Goal: Task Accomplishment & Management: Use online tool/utility

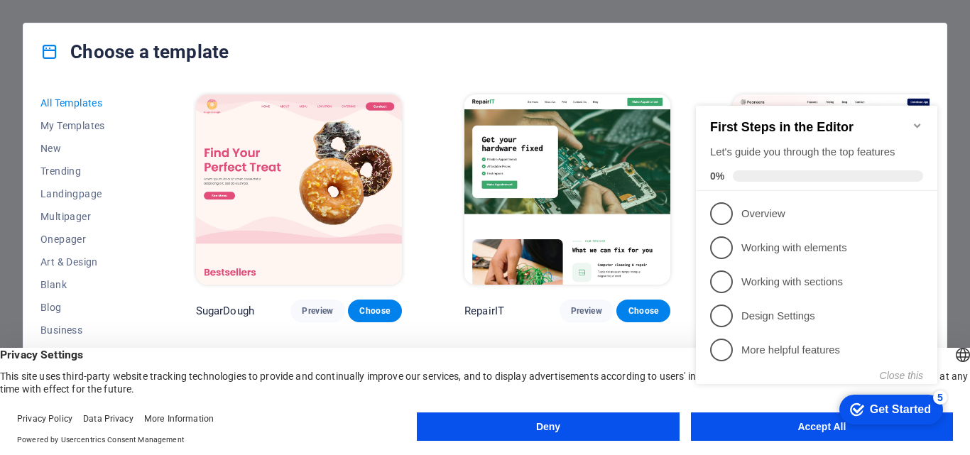
click at [800, 429] on div "checkmark Get Started 5 First Steps in the Editor Let's guide you through the t…" at bounding box center [819, 261] width 258 height 339
click at [800, 428] on div "checkmark Get Started 5 First Steps in the Editor Let's guide you through the t…" at bounding box center [819, 261] width 258 height 339
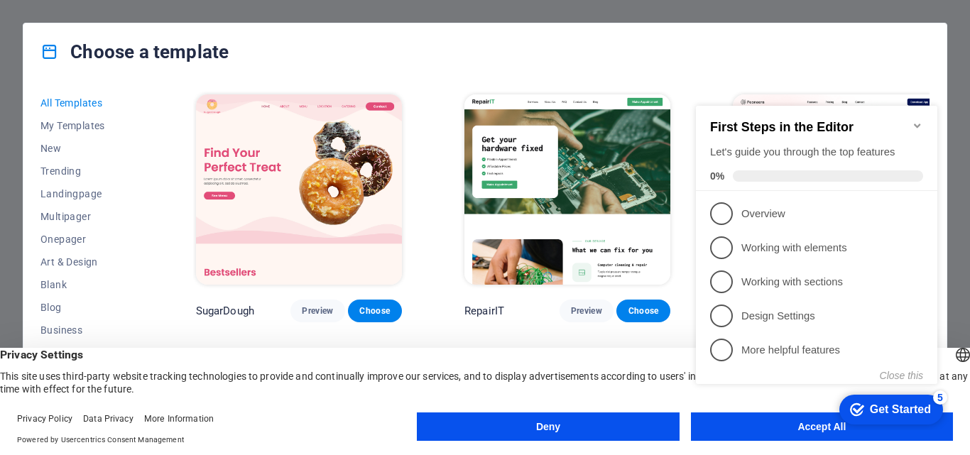
click at [800, 428] on div "checkmark Get Started 5 First Steps in the Editor Let's guide you through the t…" at bounding box center [819, 261] width 258 height 339
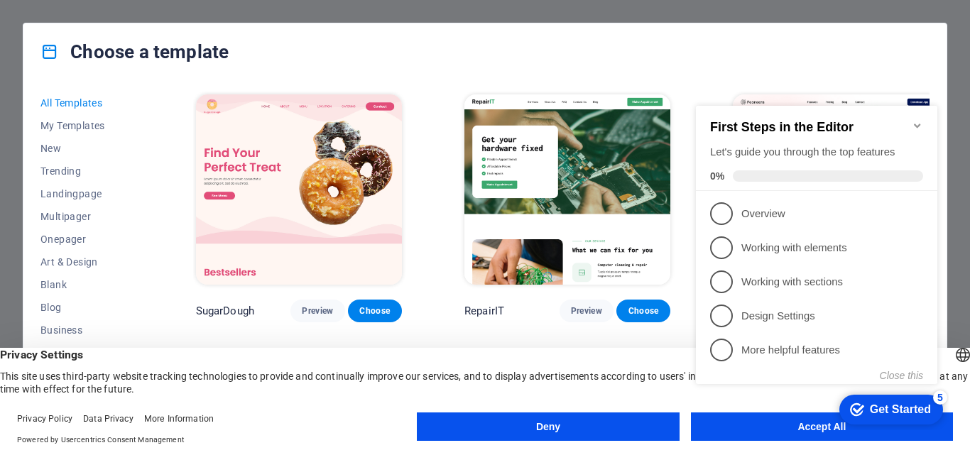
click at [800, 428] on div "checkmark Get Started 5 First Steps in the Editor Let's guide you through the t…" at bounding box center [819, 261] width 258 height 339
click at [917, 125] on icon "Minimize checklist" at bounding box center [917, 125] width 11 height 11
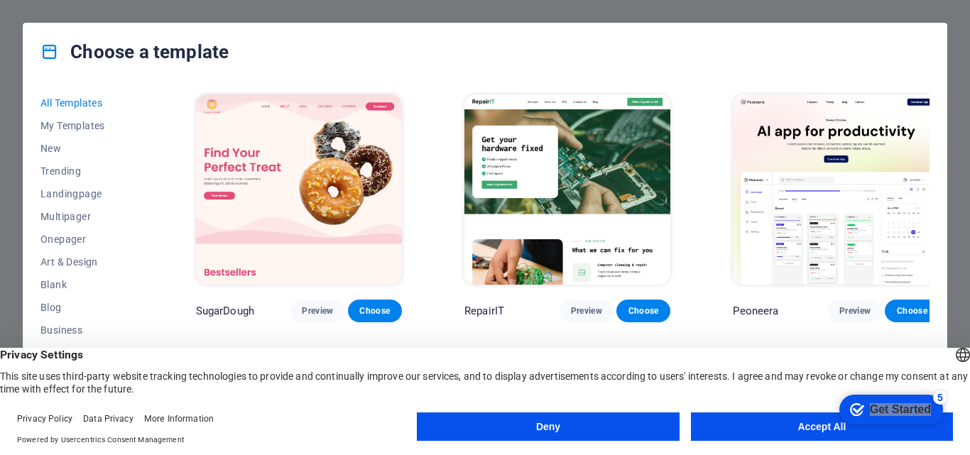
click at [949, 422] on div "checkmark Get Started 5 First Steps in the Editor Let's guide you through the t…" at bounding box center [889, 409] width 117 height 43
drag, startPoint x: 1055, startPoint y: 422, endPoint x: 928, endPoint y: 337, distance: 152.6
click at [928, 388] on html "checkmark Get Started 5 First Steps in the Editor Let's guide you through the t…" at bounding box center [889, 409] width 117 height 43
click at [787, 41] on div "Choose a template" at bounding box center [484, 51] width 923 height 57
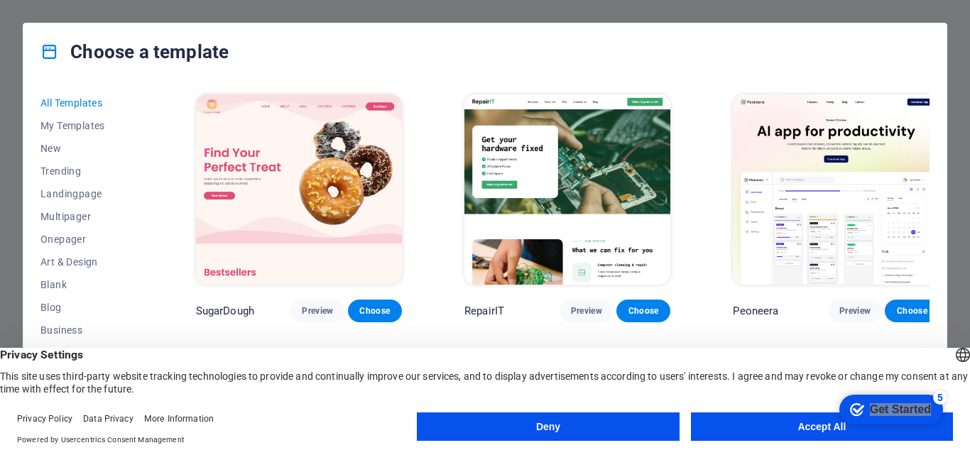
click at [787, 41] on div "Choose a template" at bounding box center [484, 51] width 923 height 57
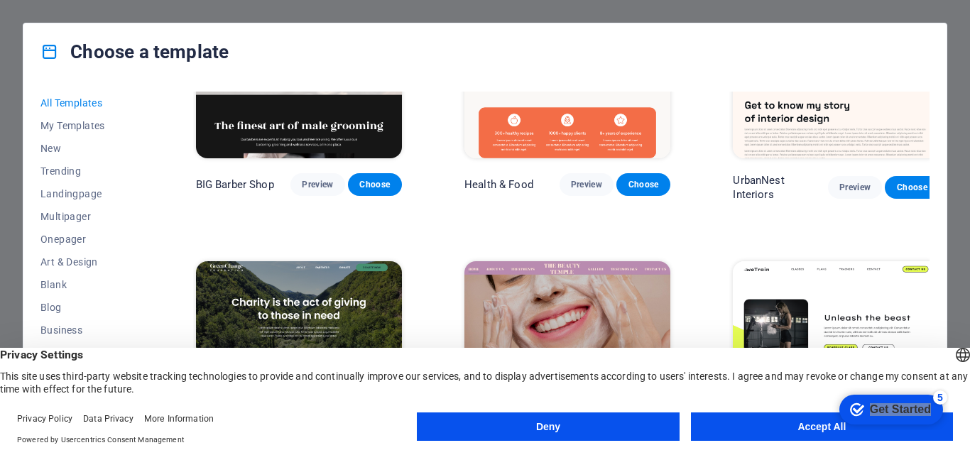
scroll to position [1776, 0]
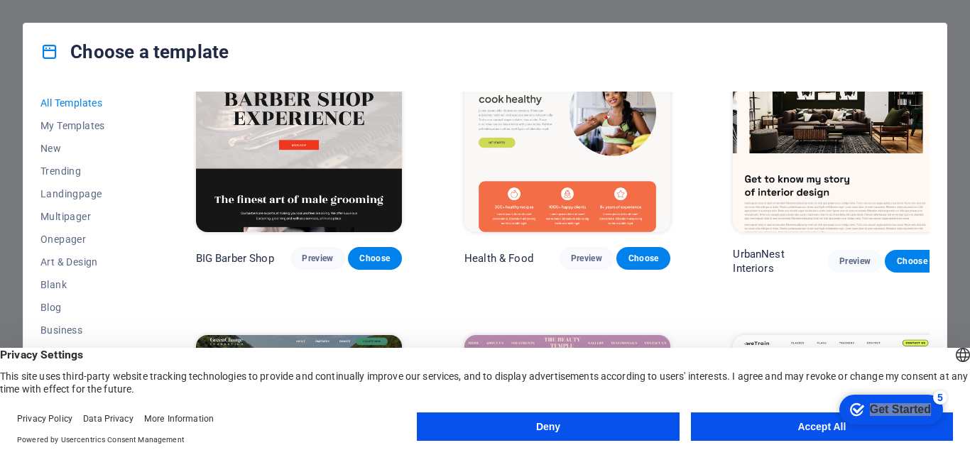
click at [782, 430] on button "Accept All" at bounding box center [822, 427] width 262 height 28
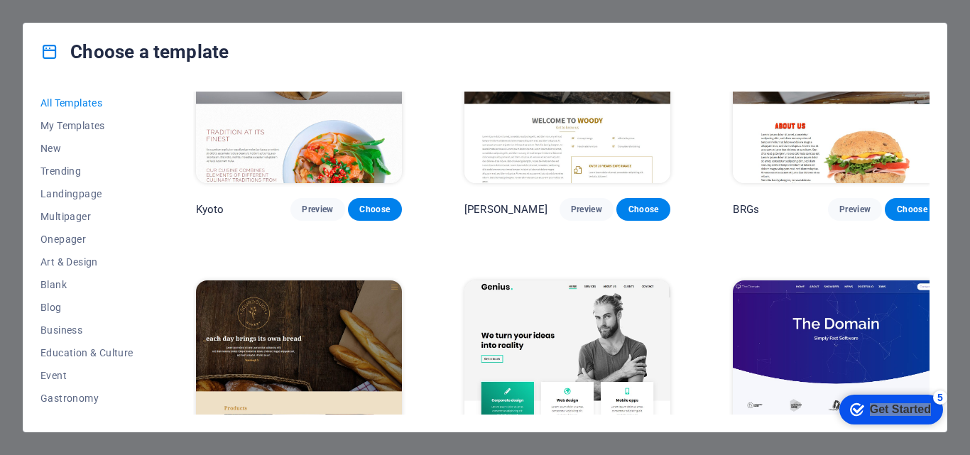
scroll to position [7289, 0]
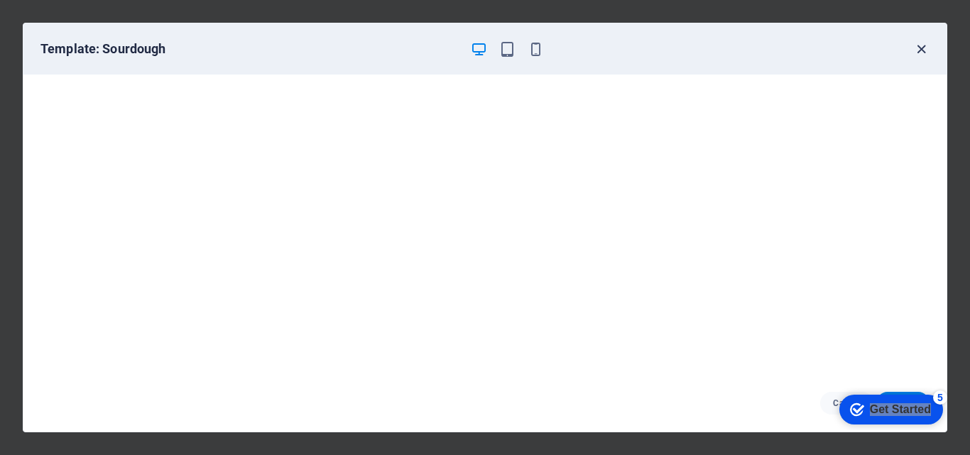
click at [920, 45] on icon "button" at bounding box center [921, 49] width 16 height 16
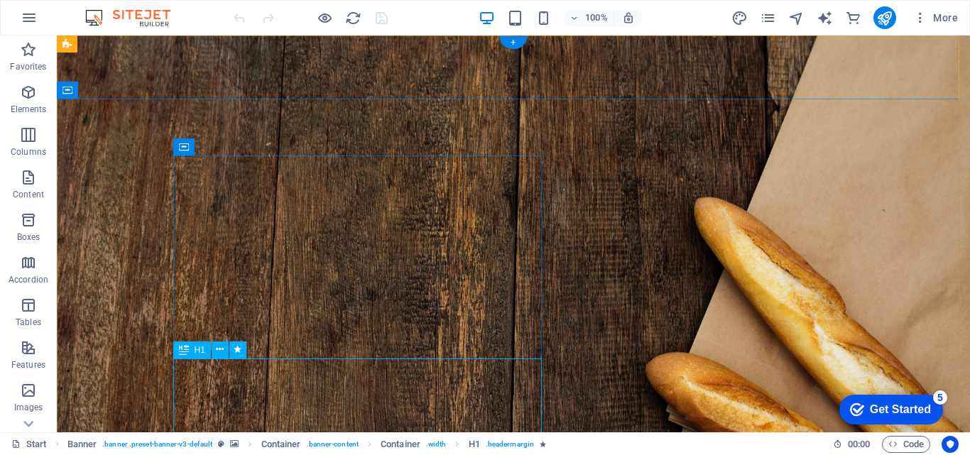
scroll to position [1, 0]
drag, startPoint x: 356, startPoint y: 422, endPoint x: 599, endPoint y: 229, distance: 309.8
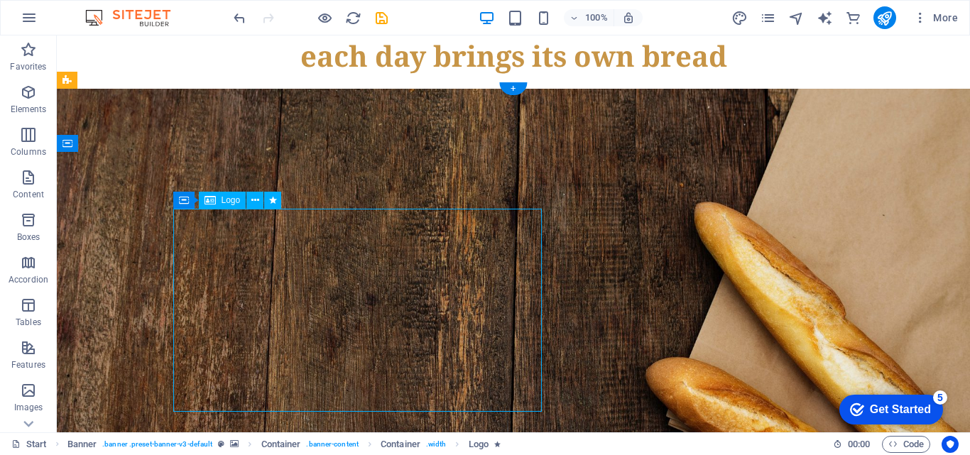
select select "px"
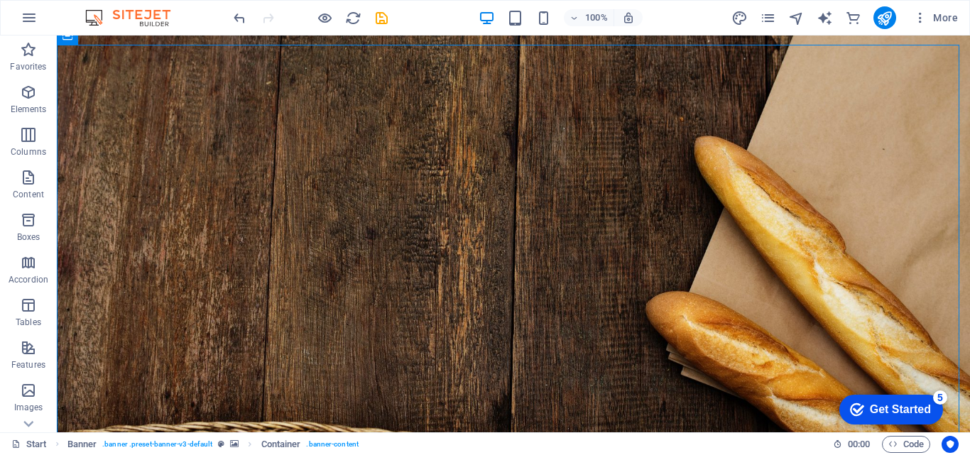
scroll to position [116, 0]
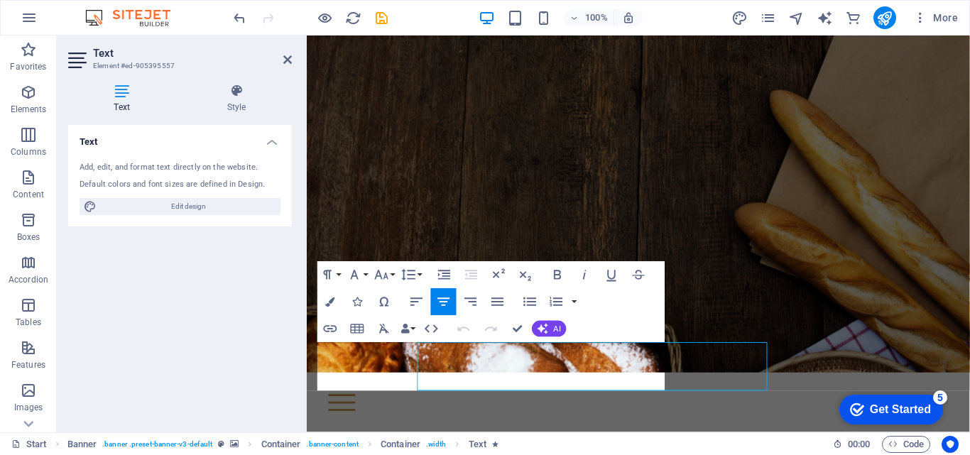
scroll to position [54, 0]
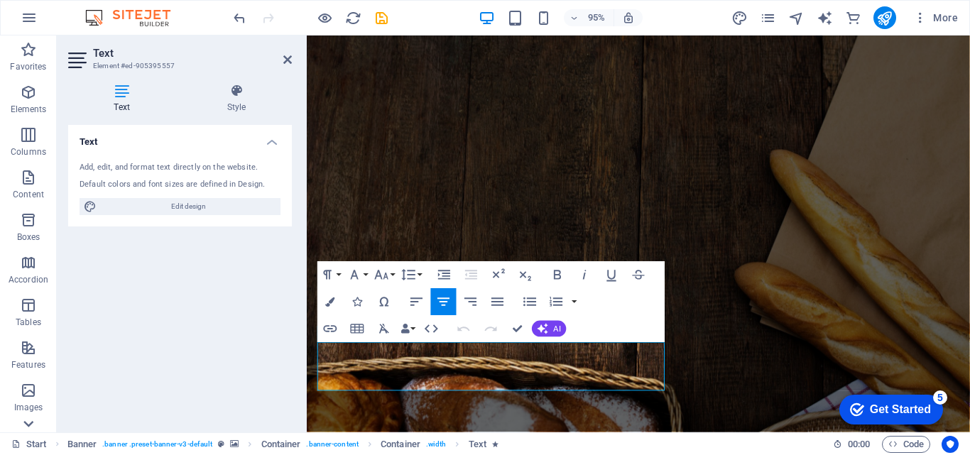
click at [34, 419] on icon at bounding box center [28, 424] width 20 height 20
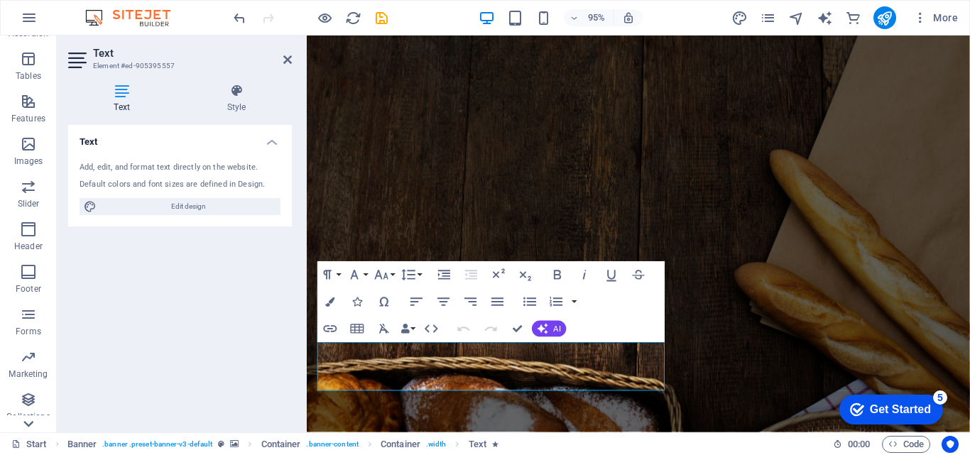
scroll to position [285, 0]
click at [34, 419] on icon at bounding box center [28, 424] width 20 height 20
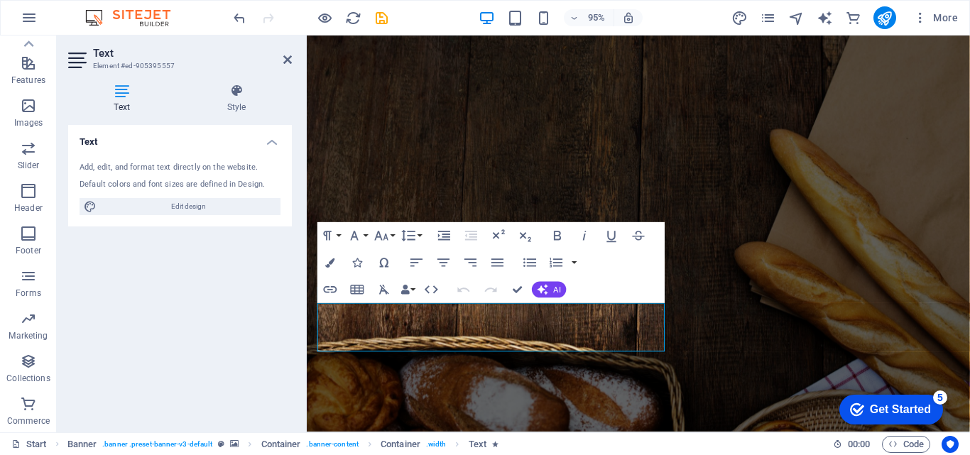
scroll to position [95, 0]
click at [84, 169] on div "Add, edit, and format text directly on the website." at bounding box center [180, 168] width 201 height 12
click at [89, 166] on div "Add, edit, and format text directly on the website." at bounding box center [180, 168] width 201 height 12
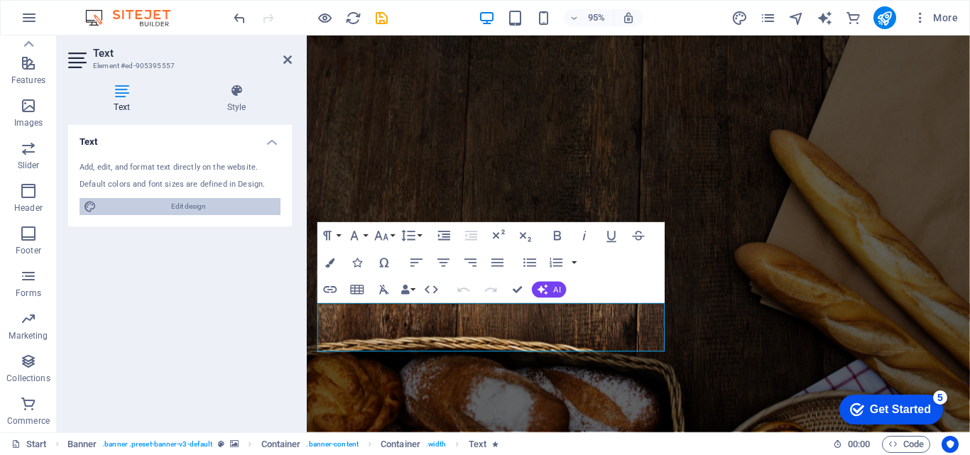
click at [124, 209] on span "Edit design" at bounding box center [188, 206] width 175 height 17
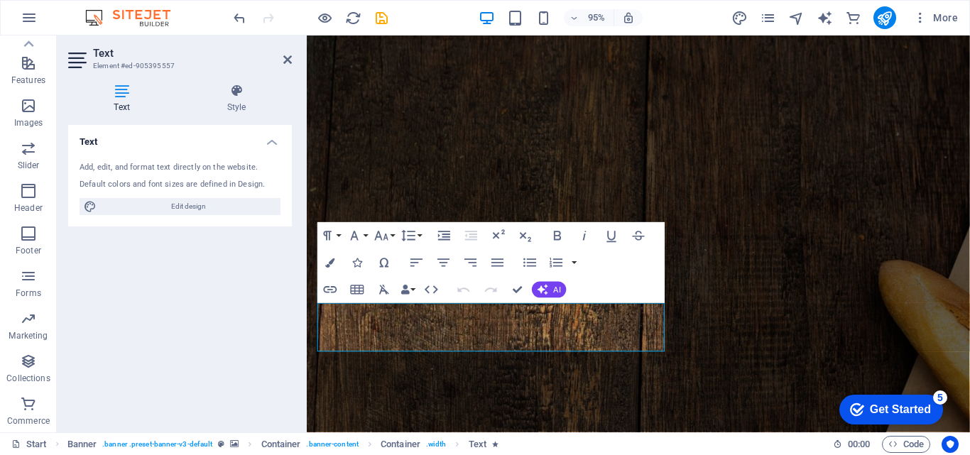
select select "px"
select select "300"
select select "px"
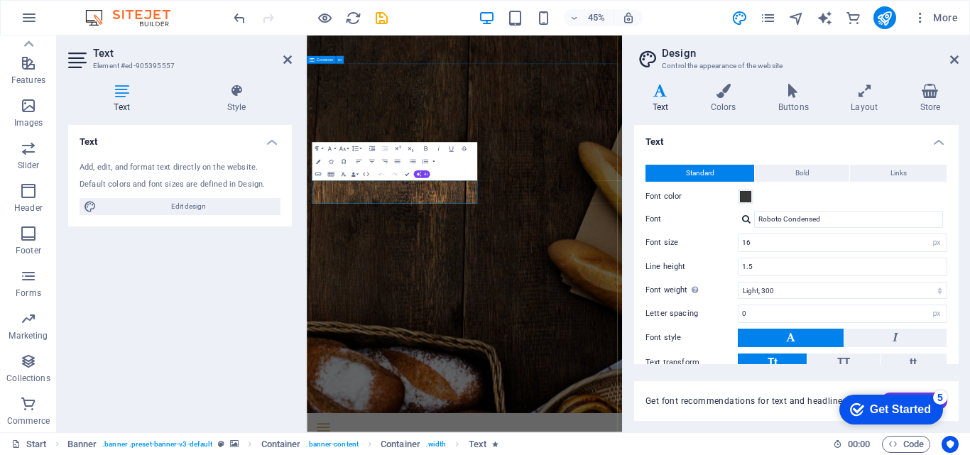
scroll to position [54, 0]
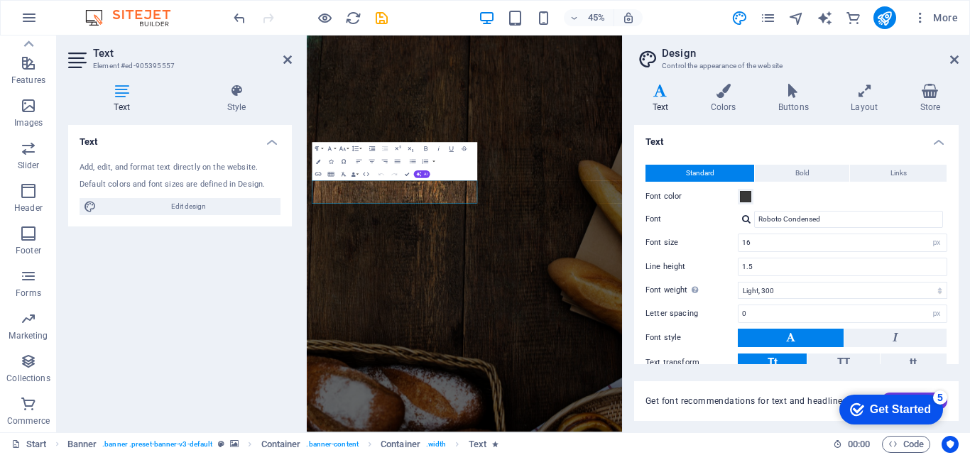
click at [122, 164] on div "Add, edit, and format text directly on the website." at bounding box center [180, 168] width 201 height 12
click at [192, 206] on span "Edit design" at bounding box center [188, 206] width 175 height 17
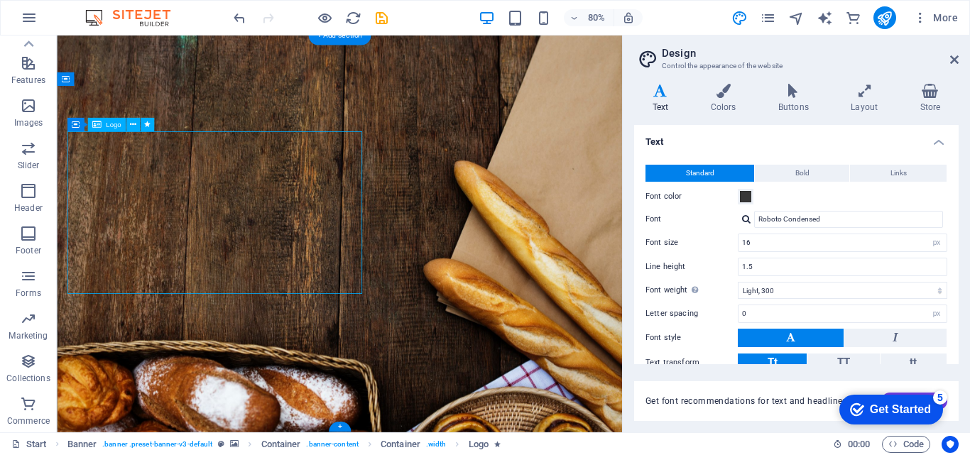
select select "px"
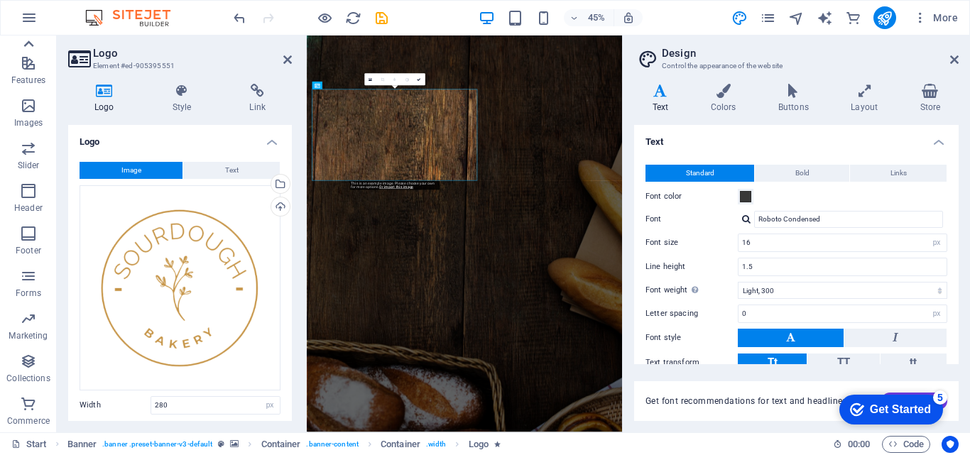
click at [30, 42] on icon at bounding box center [29, 43] width 10 height 6
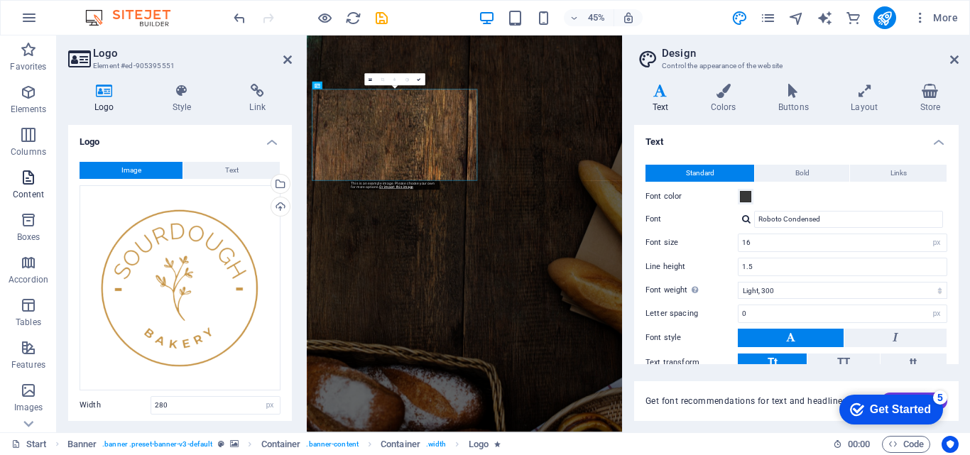
click at [31, 185] on icon "button" at bounding box center [28, 177] width 17 height 17
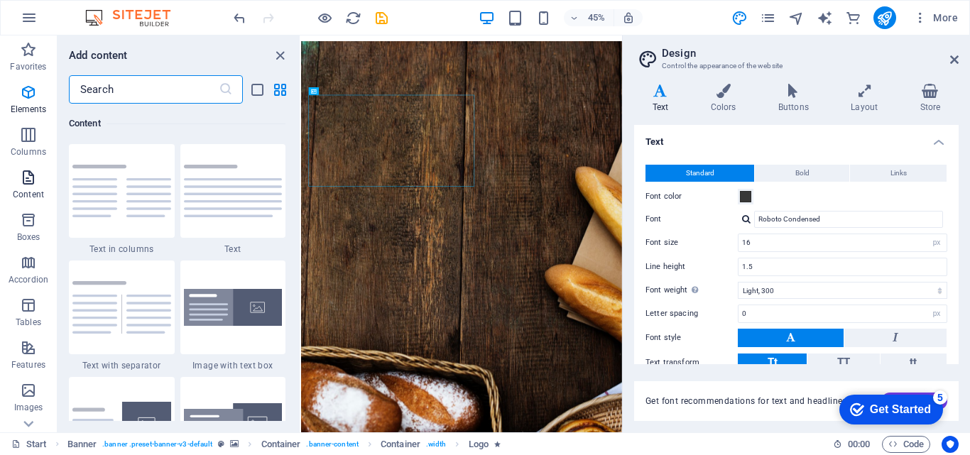
scroll to position [2484, 0]
click at [31, 422] on icon at bounding box center [28, 424] width 20 height 20
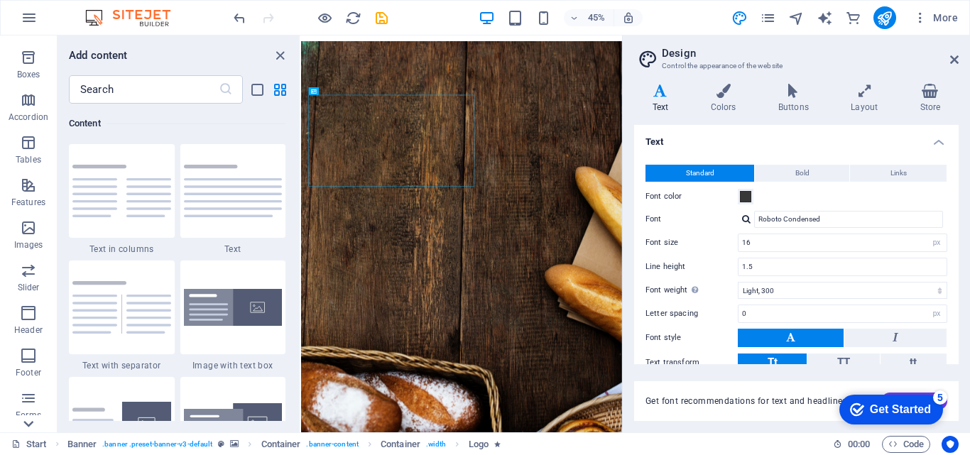
scroll to position [285, 0]
click at [28, 42] on icon at bounding box center [29, 43] width 10 height 6
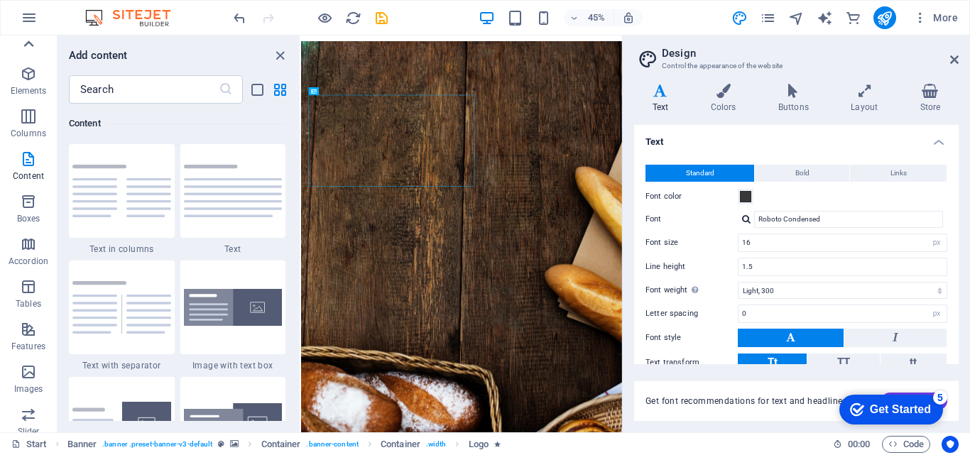
scroll to position [0, 0]
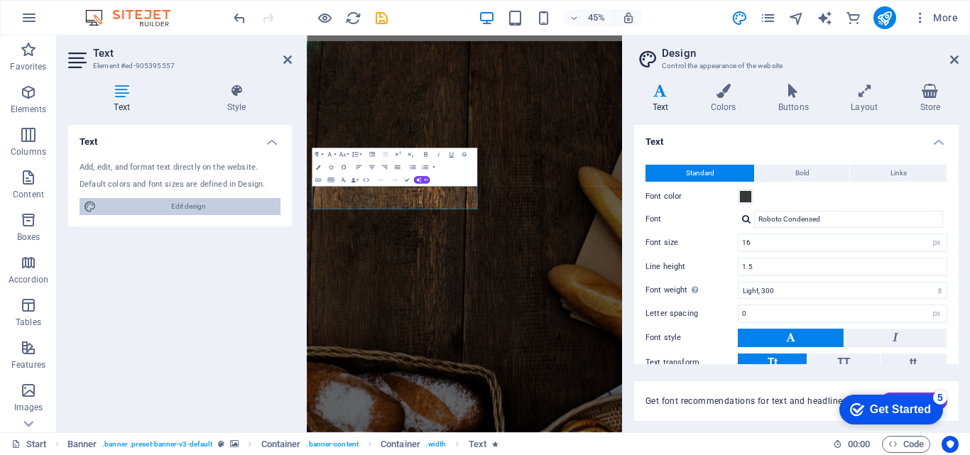
click at [199, 208] on span "Edit design" at bounding box center [188, 206] width 175 height 17
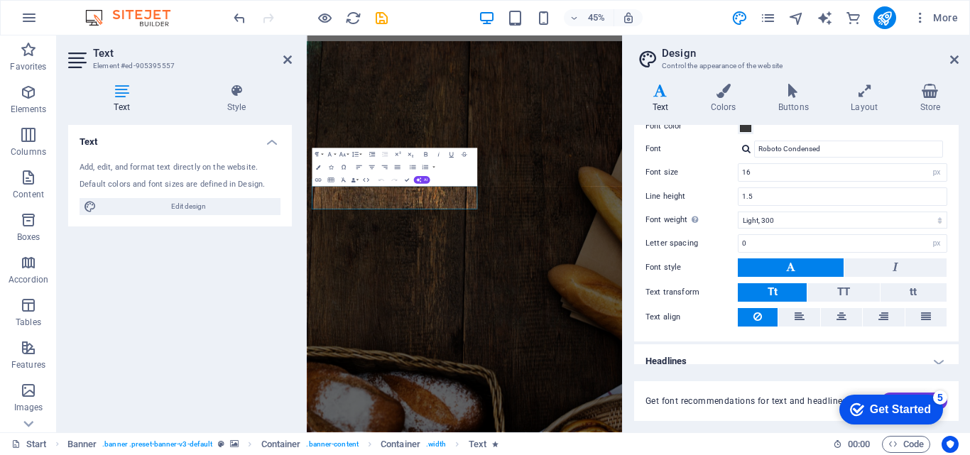
scroll to position [84, 0]
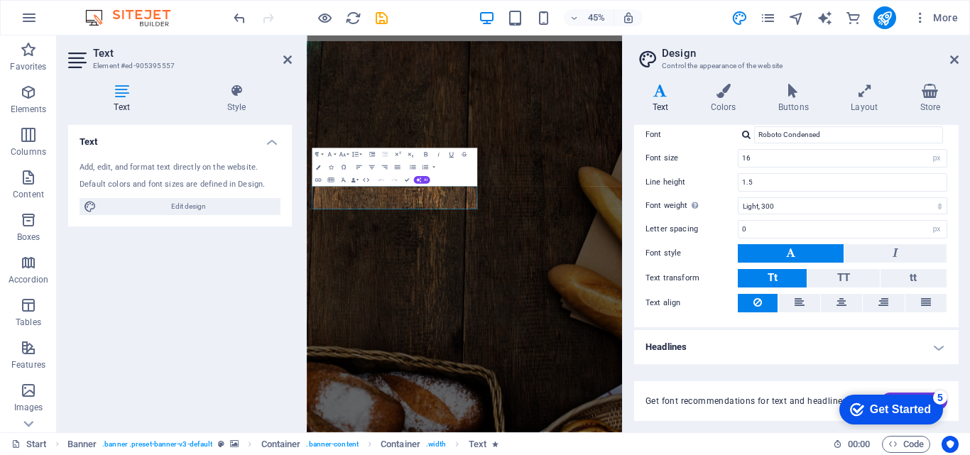
click at [702, 353] on h4 "Headlines" at bounding box center [796, 347] width 324 height 34
click at [702, 353] on h4 "Headlines" at bounding box center [796, 343] width 324 height 26
click at [120, 96] on icon at bounding box center [121, 91] width 107 height 14
click at [146, 165] on div "Add, edit, and format text directly on the website." at bounding box center [180, 168] width 201 height 12
click at [96, 140] on h4 "Text" at bounding box center [180, 138] width 224 height 26
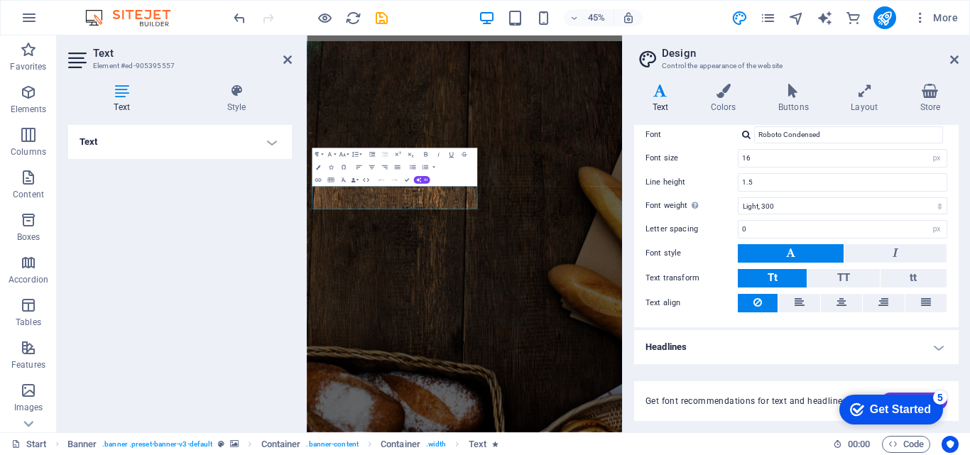
click at [122, 147] on h4 "Text" at bounding box center [180, 142] width 224 height 34
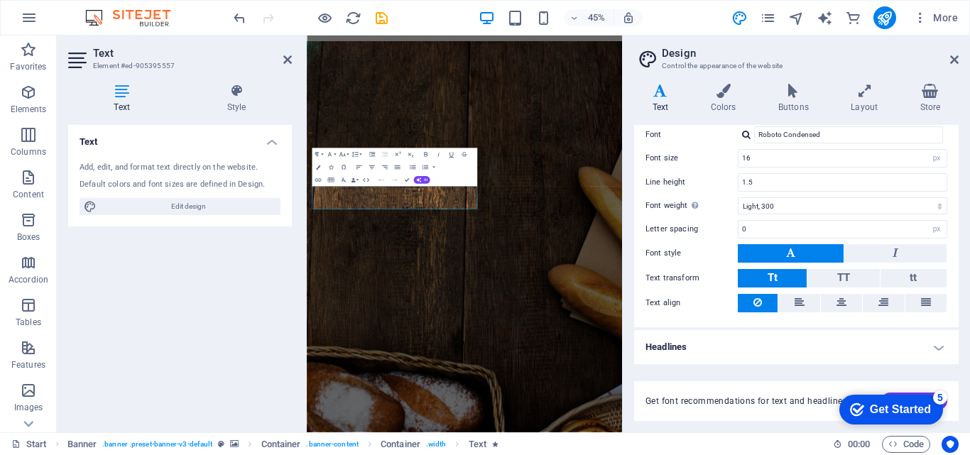
click at [137, 175] on div "Add, edit, and format text directly on the website. Default colors and font siz…" at bounding box center [180, 189] width 224 height 76
click at [25, 15] on icon "button" at bounding box center [29, 17] width 17 height 17
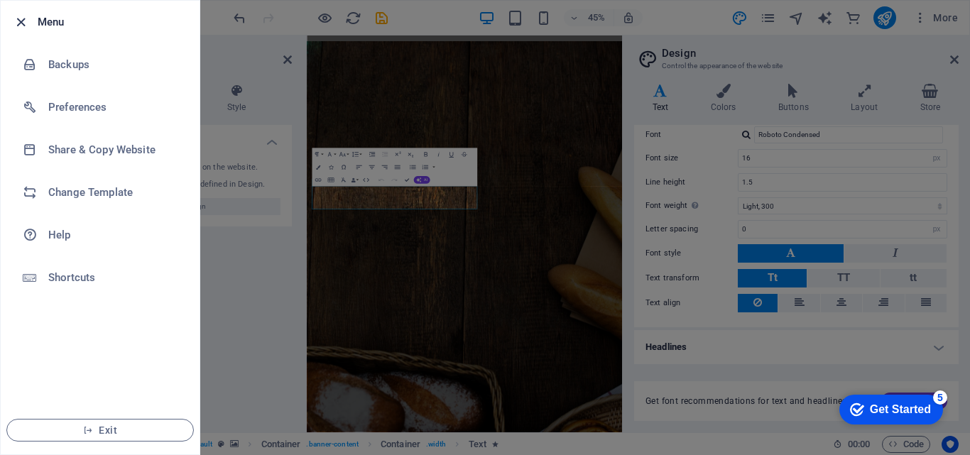
click at [18, 23] on icon "button" at bounding box center [21, 22] width 16 height 16
